Goal: Complete application form: Complete application form

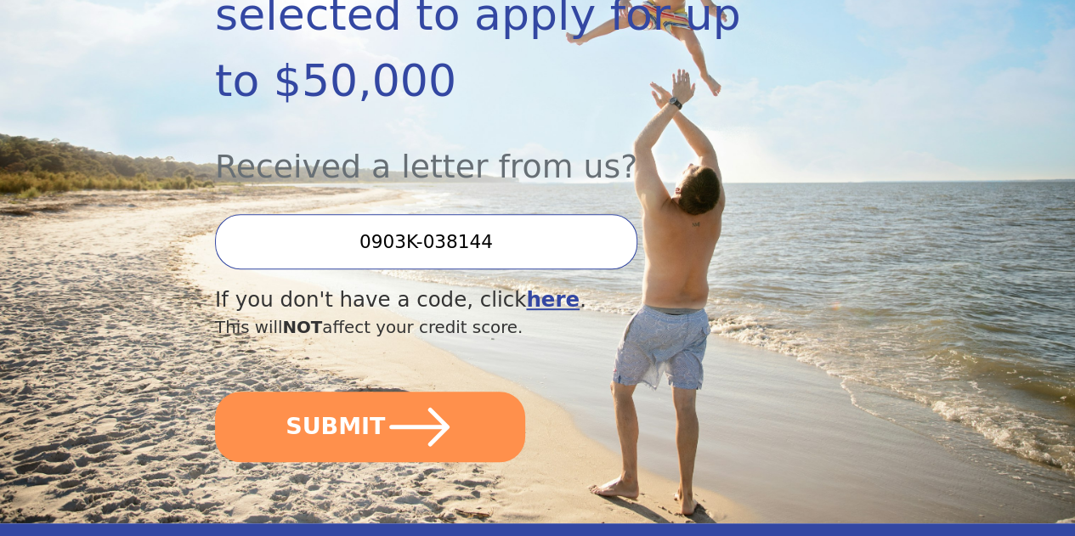
scroll to position [408, 0]
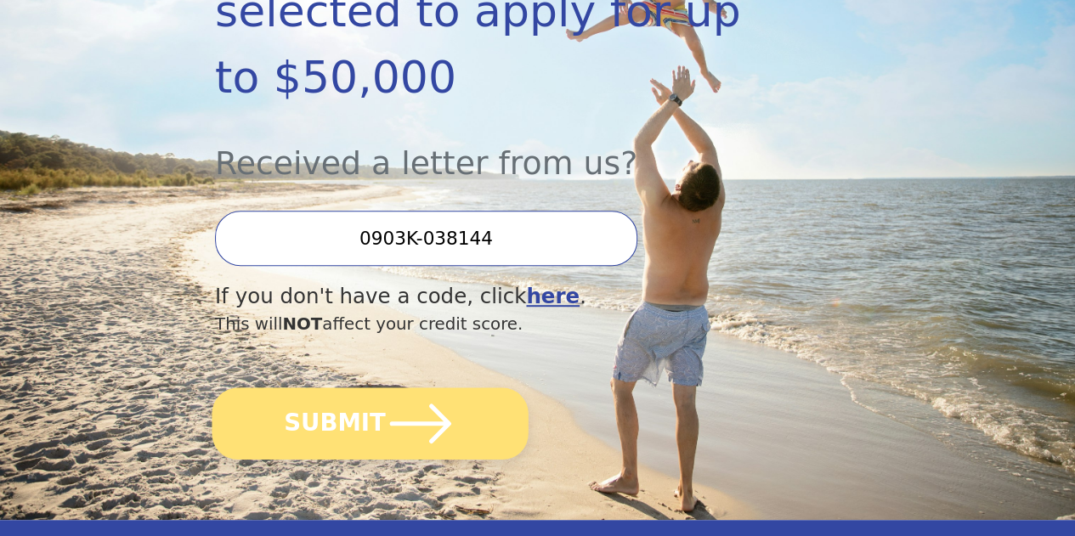
click at [412, 442] on icon "submit" at bounding box center [421, 423] width 71 height 71
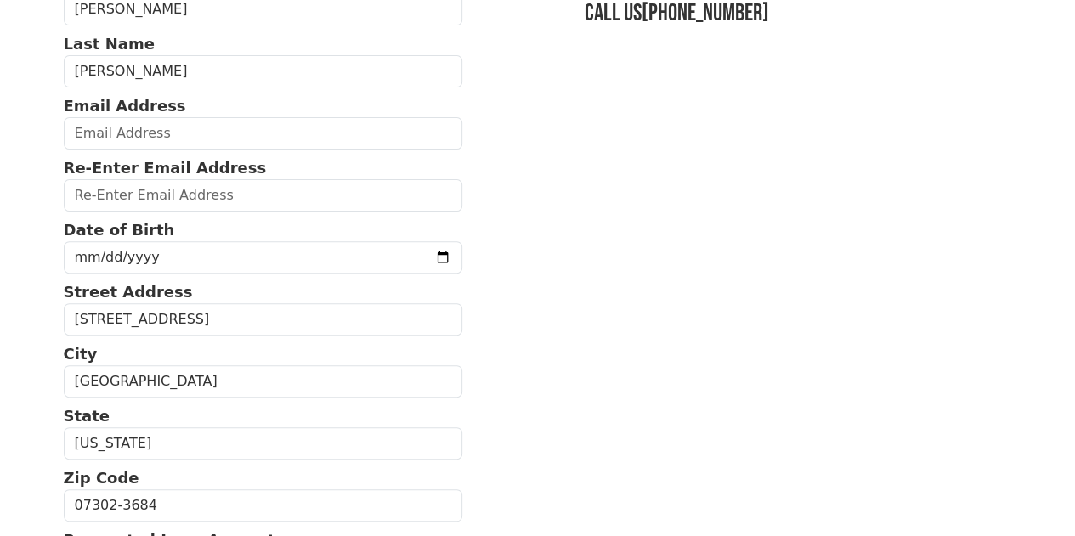
scroll to position [170, 0]
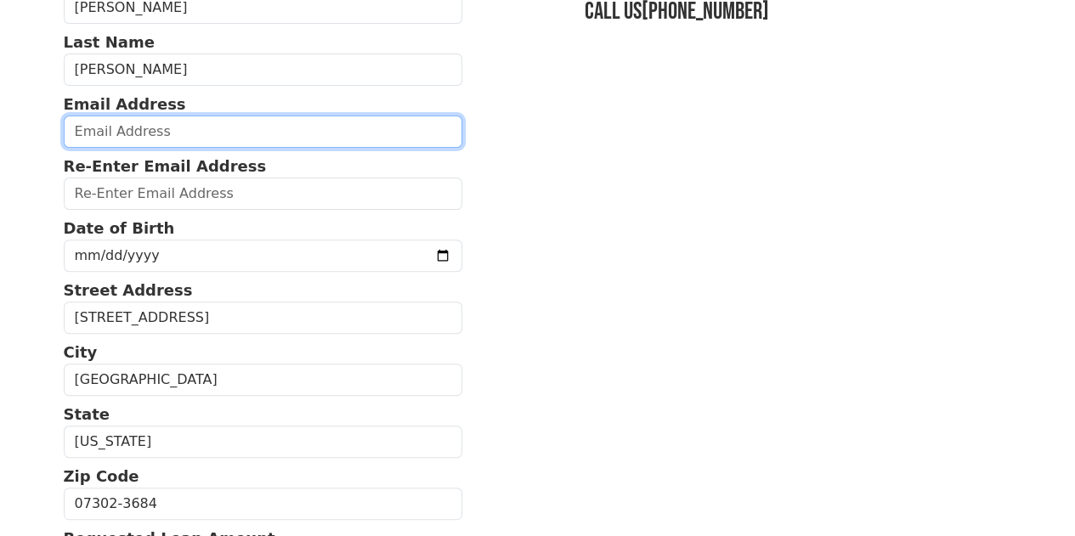
click at [232, 135] on input "email" at bounding box center [264, 132] width 400 height 32
type input "brehbein22@aol.com"
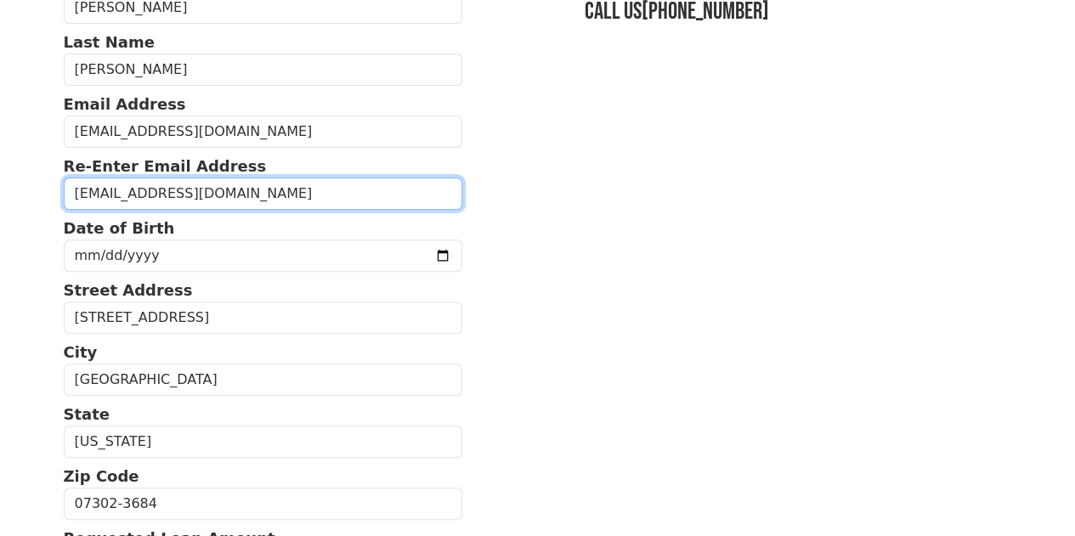
type input "brehbein22@aol.com"
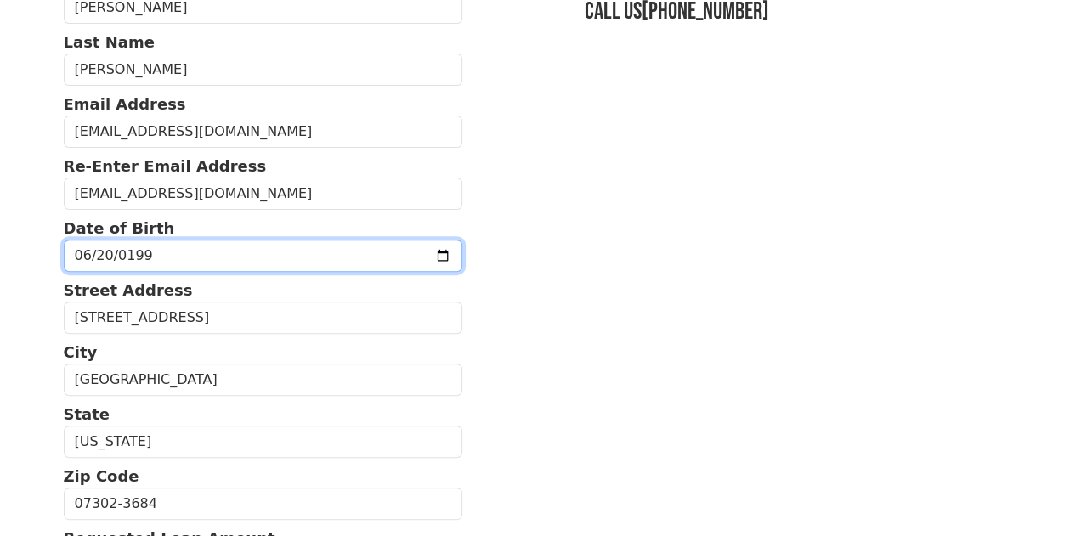
type input "1991-06-20"
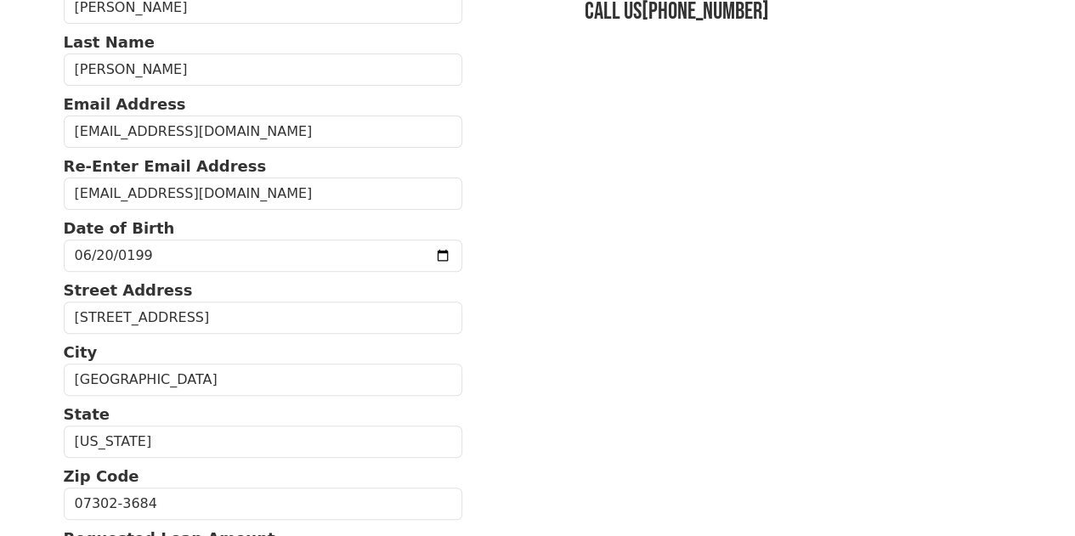
click at [518, 381] on section "First Name William Last Name Rehbein Email Address brehbein22@aol.com Re-Enter …" at bounding box center [538, 505] width 949 height 1072
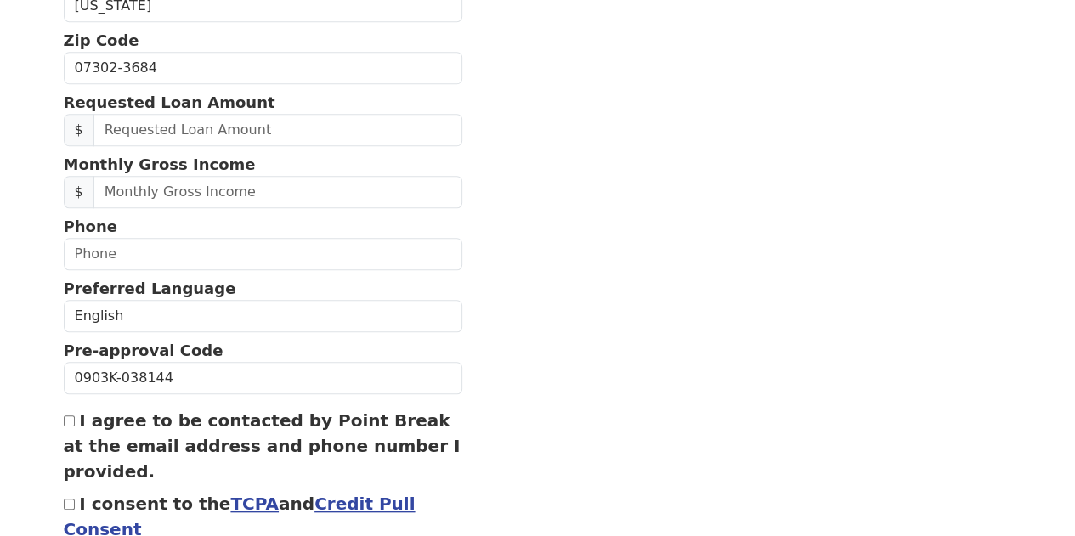
scroll to position [612, 0]
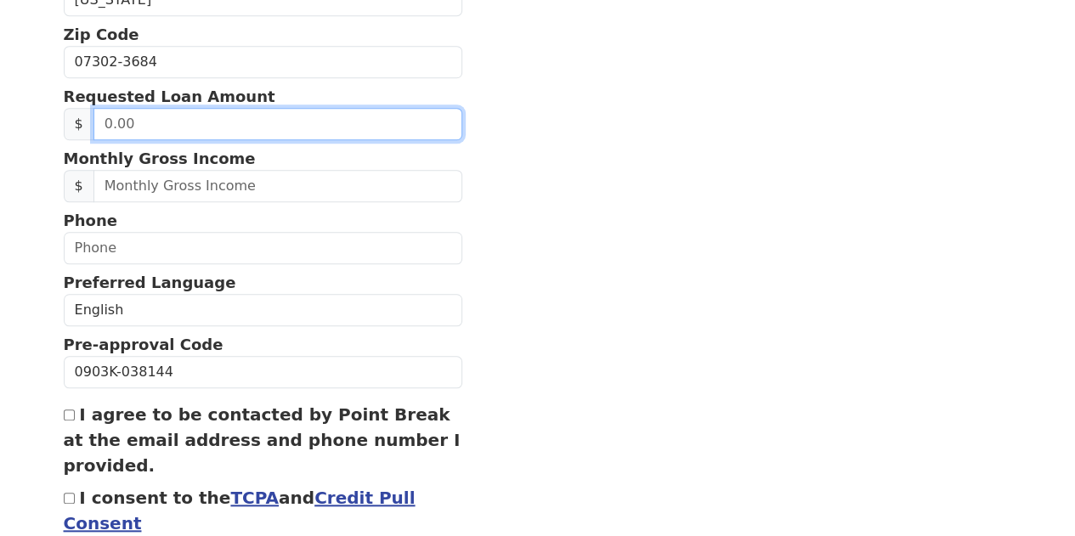
click at [265, 140] on input "text" at bounding box center [278, 124] width 369 height 32
type input "2,000.00"
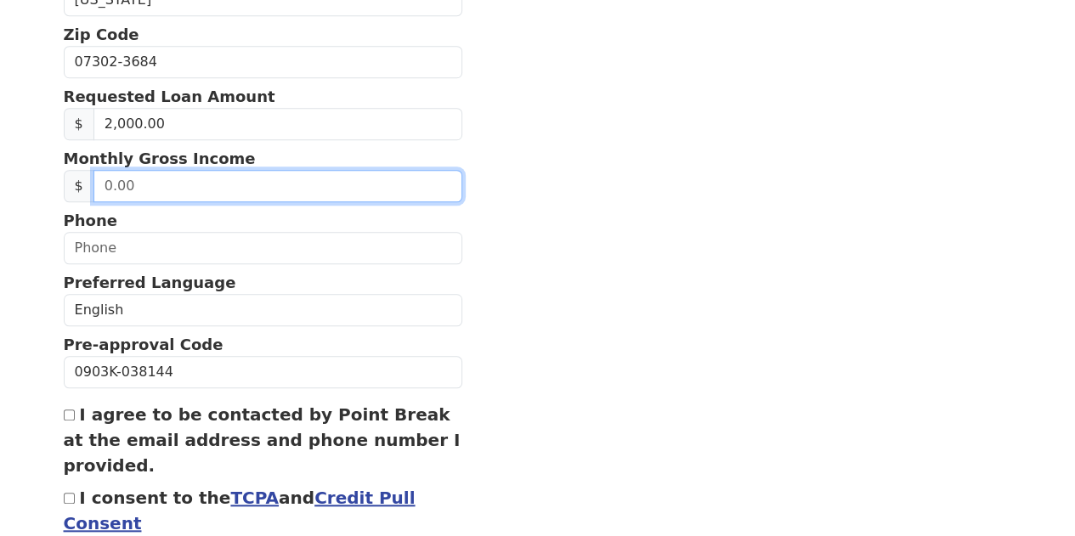
click at [169, 202] on input "text" at bounding box center [278, 186] width 369 height 32
type input "7,500.00"
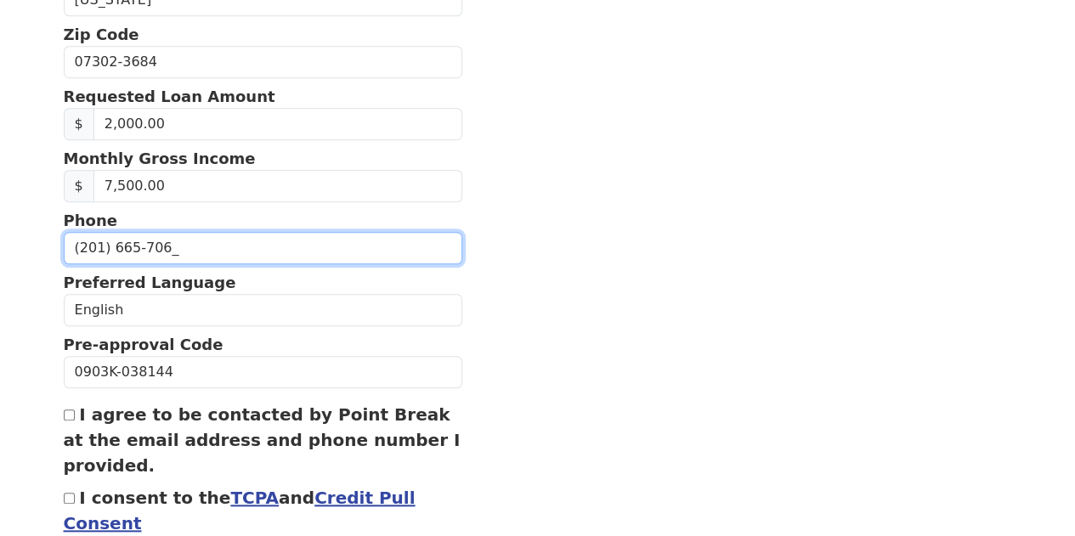
type input "(201) 665-7066"
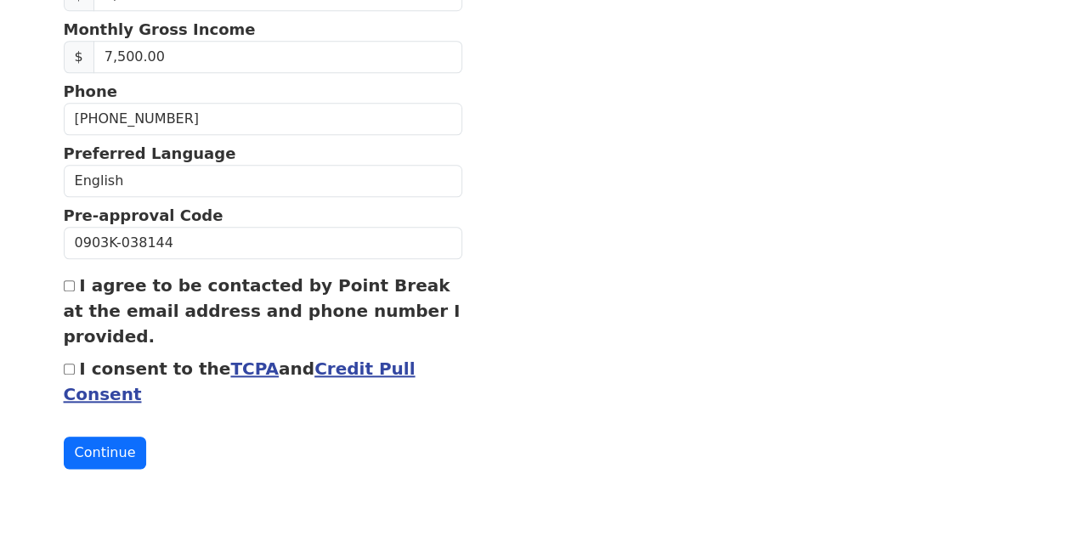
scroll to position [755, 0]
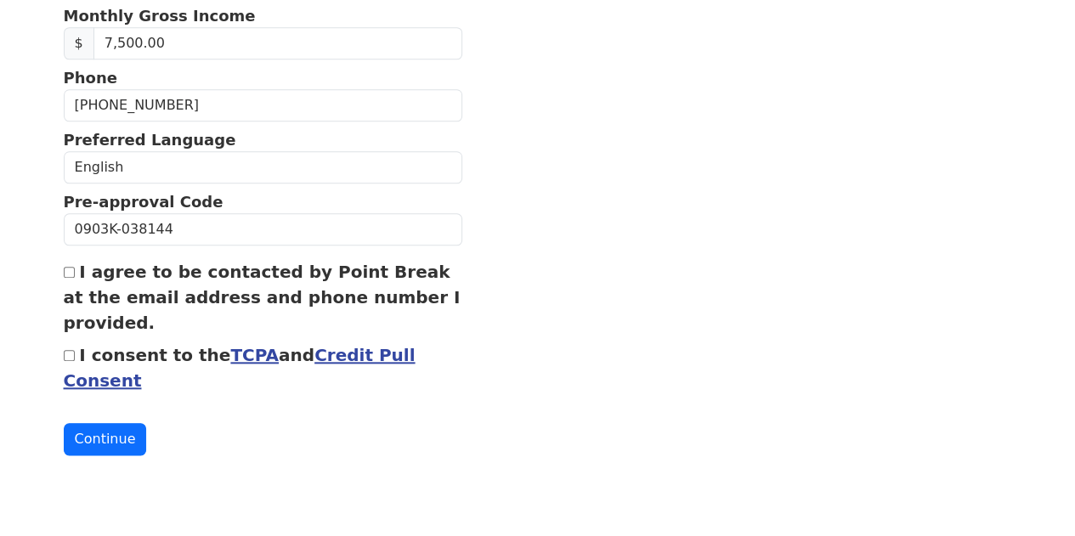
click at [67, 361] on input "I consent to the TCPA and Credit Pull Consent" at bounding box center [69, 355] width 11 height 11
checkbox input "true"
click at [90, 456] on button "Continue" at bounding box center [105, 439] width 83 height 32
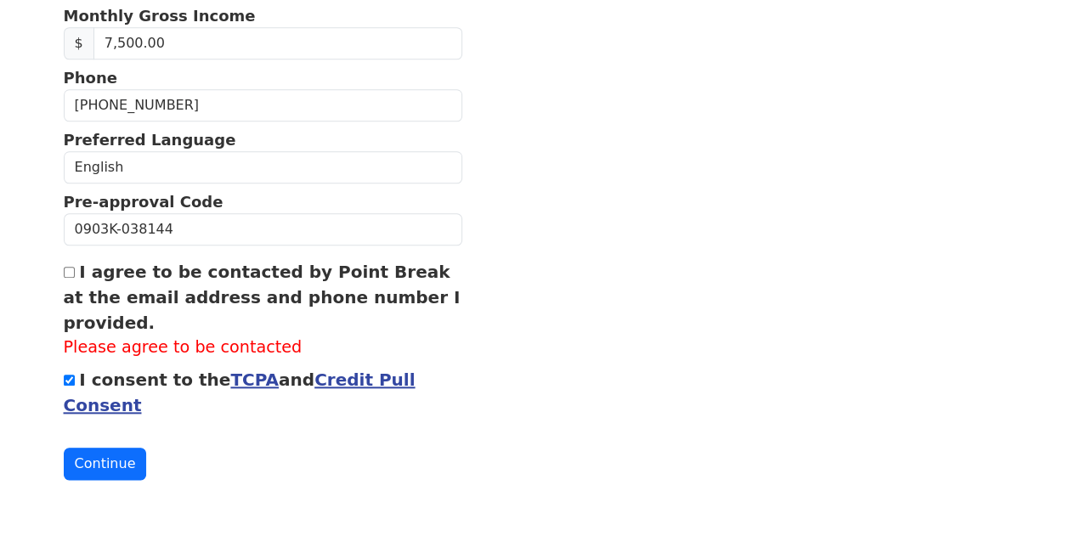
click at [72, 278] on input "I agree to be contacted by Point Break at the email address and phone number I …" at bounding box center [69, 272] width 11 height 11
checkbox input "true"
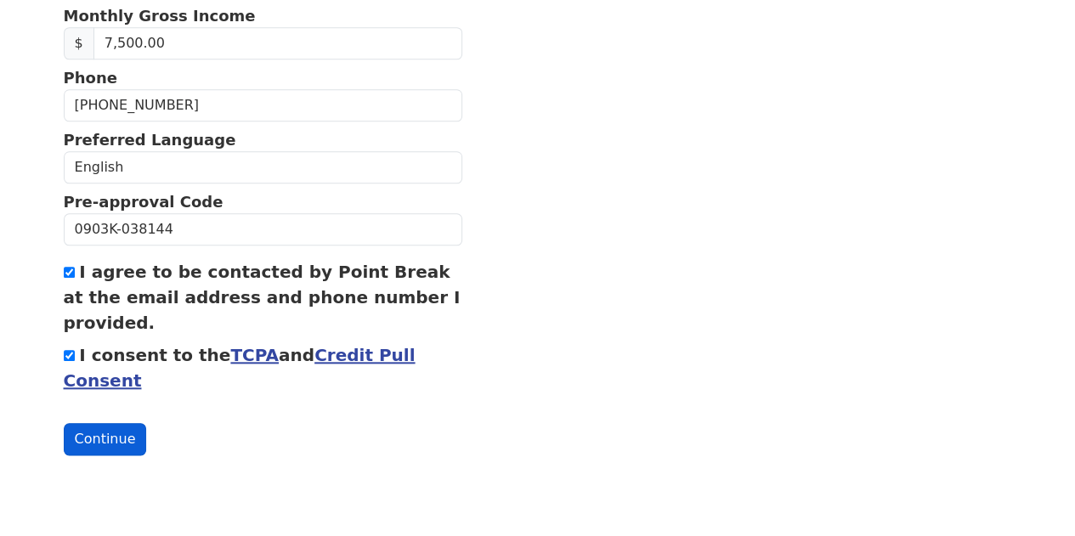
click at [98, 456] on button "Continue" at bounding box center [105, 439] width 83 height 32
